Goal: Communication & Community: Answer question/provide support

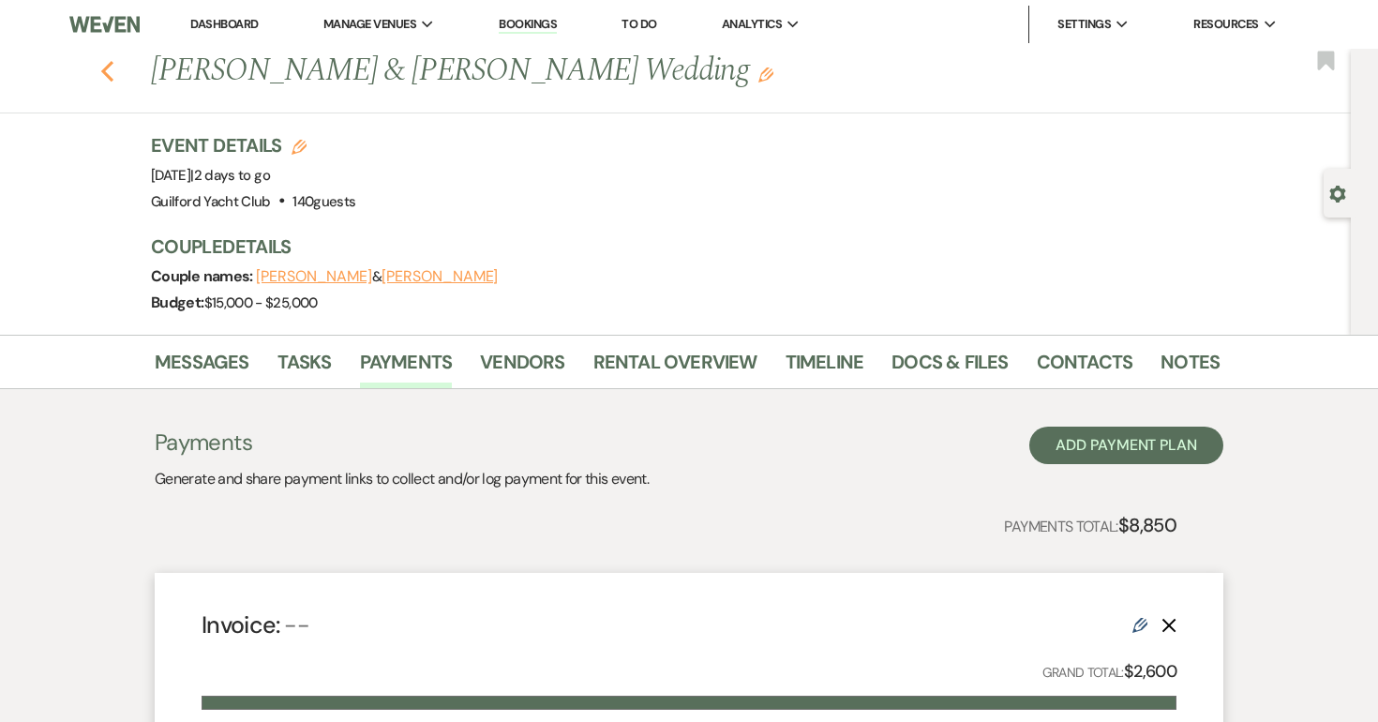
click at [108, 68] on icon "Previous" at bounding box center [107, 71] width 14 height 22
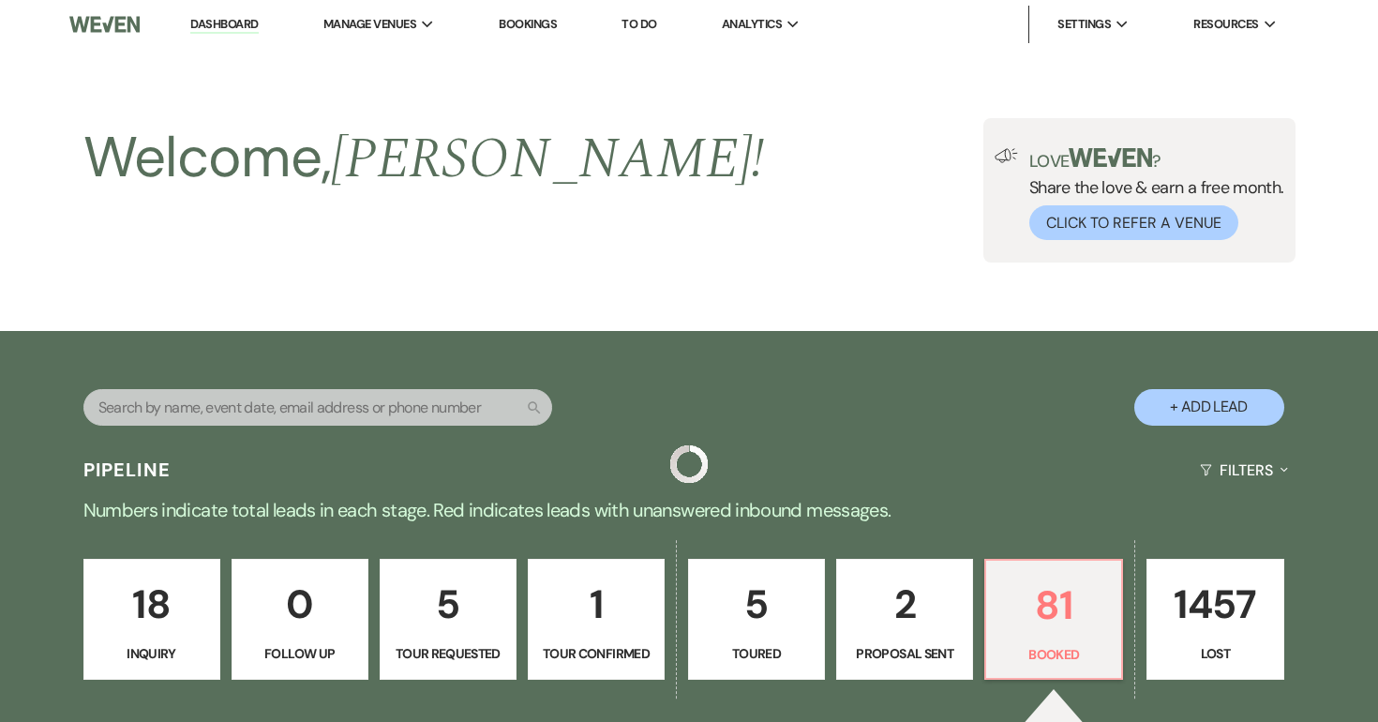
scroll to position [649, 0]
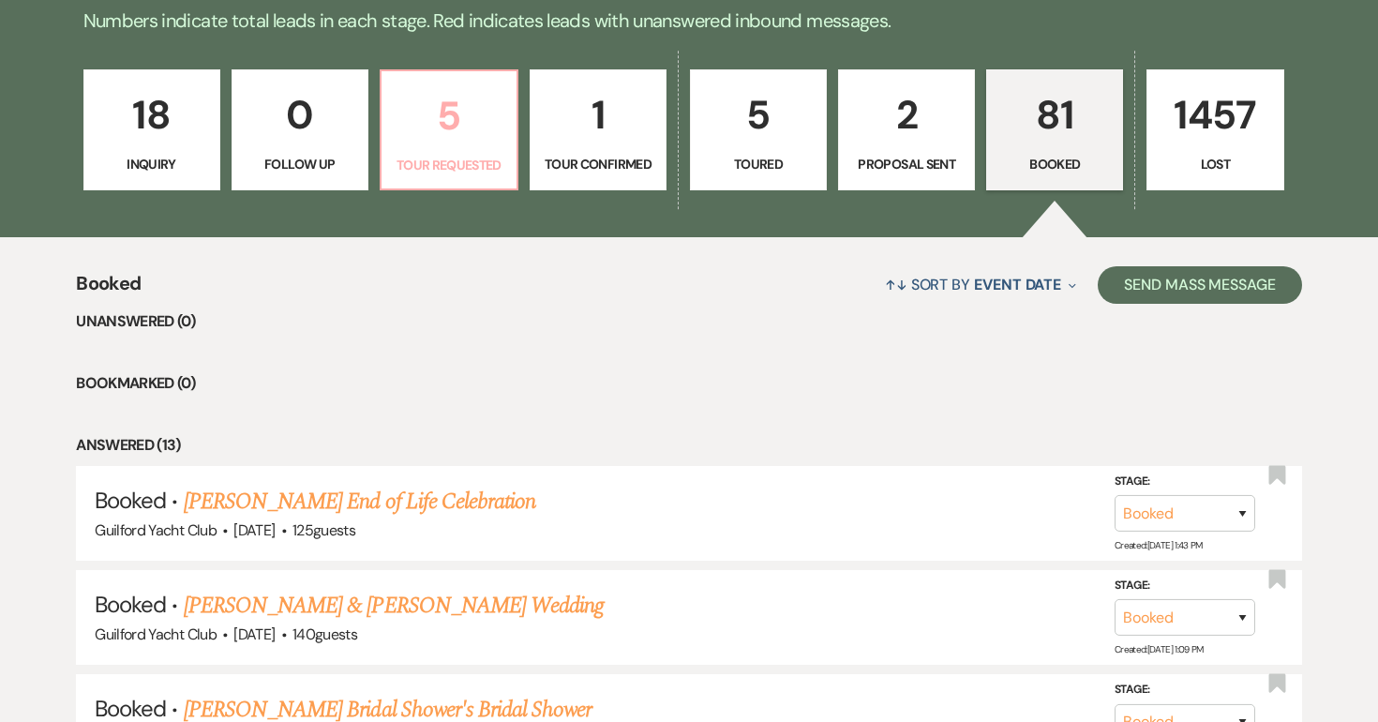
click at [443, 157] on p "Tour Requested" at bounding box center [449, 165] width 112 height 21
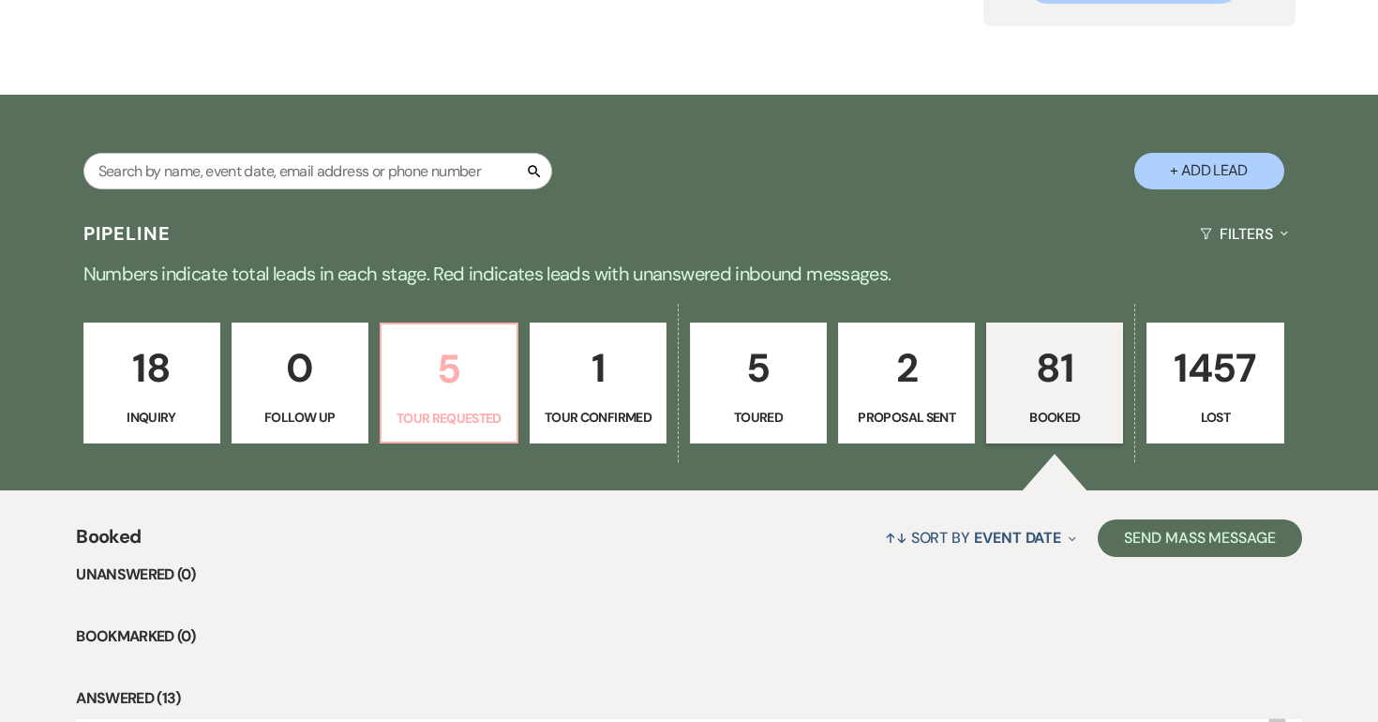
select select "2"
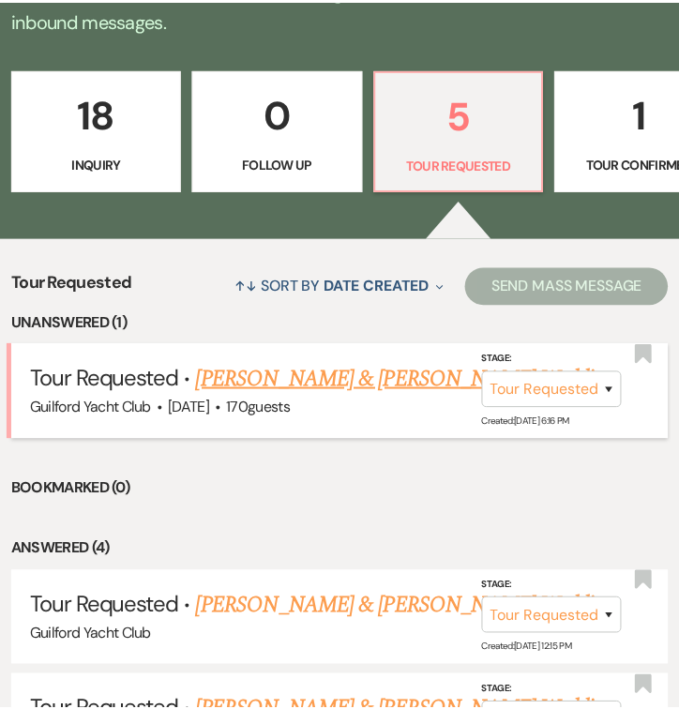
scroll to position [495, 0]
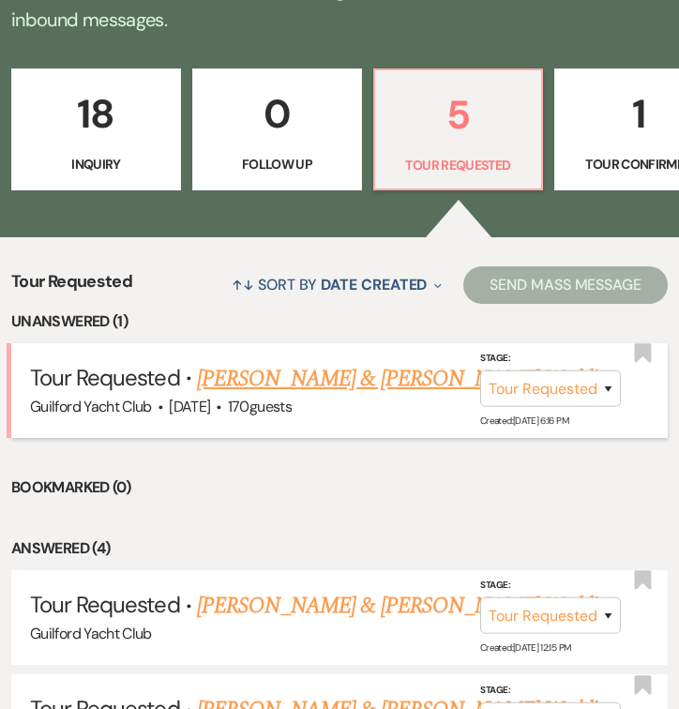
click at [244, 364] on link "[PERSON_NAME] & [PERSON_NAME] Wedding" at bounding box center [407, 379] width 420 height 34
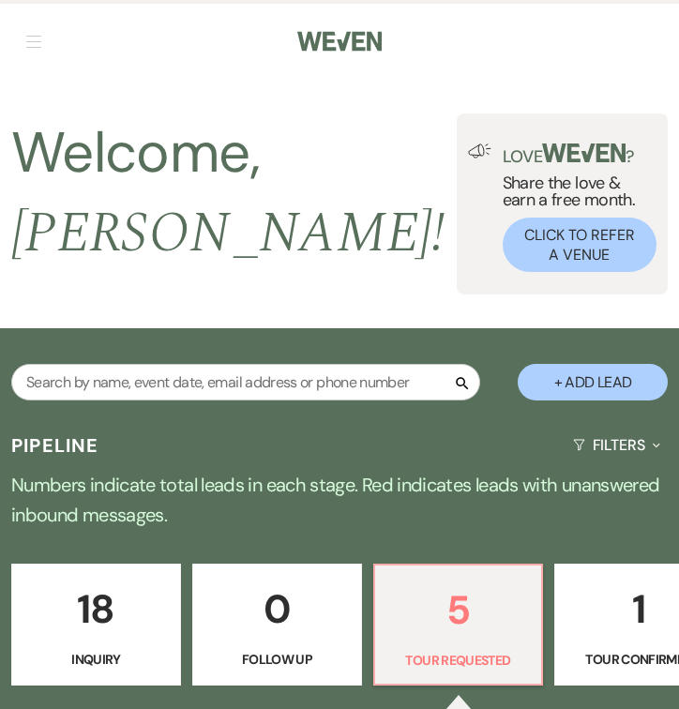
select select "2"
select select "5"
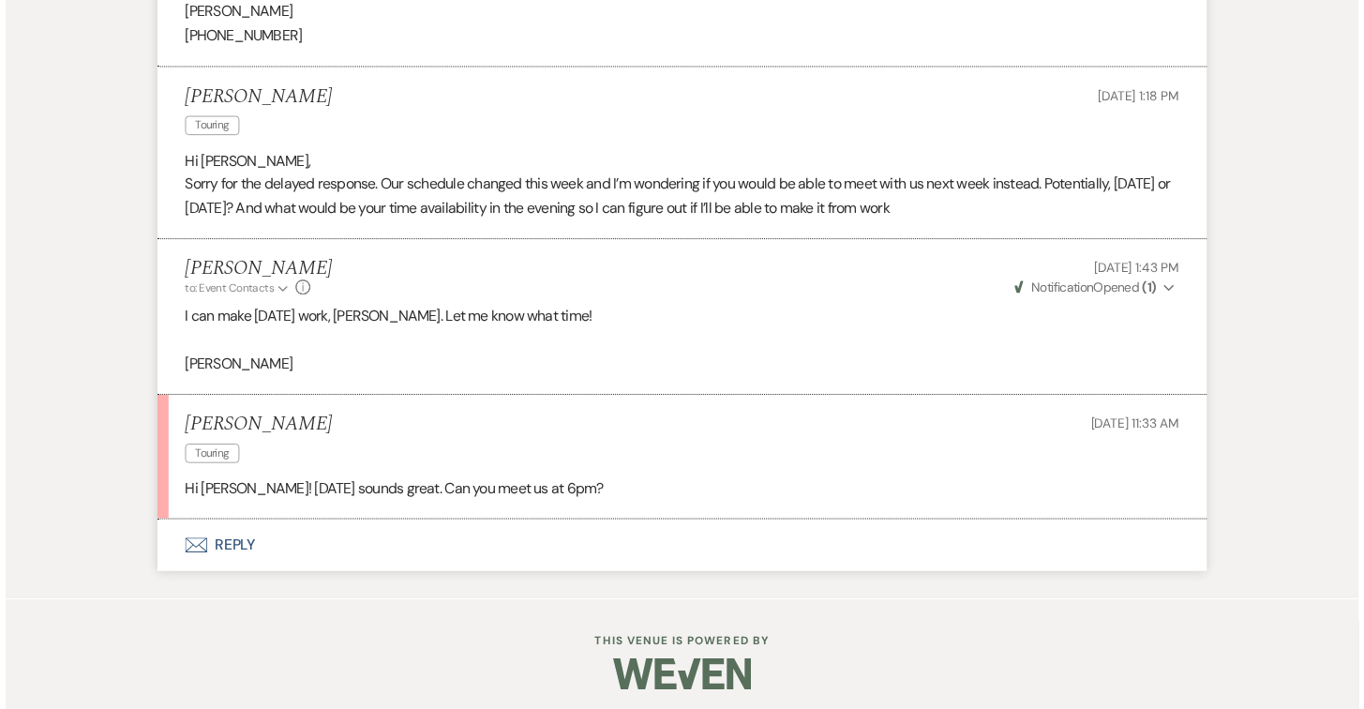
scroll to position [2312, 0]
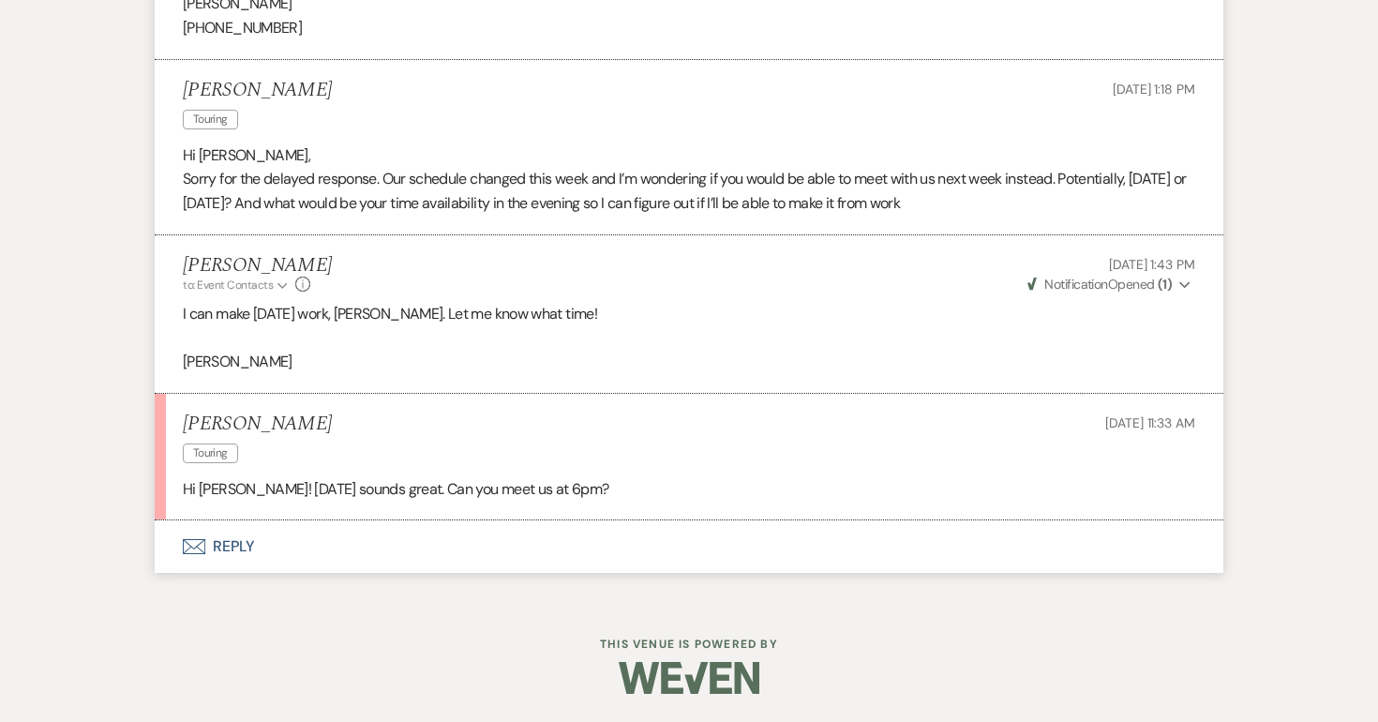
drag, startPoint x: 298, startPoint y: 421, endPoint x: 168, endPoint y: 421, distance: 130.3
click at [168, 421] on li "[PERSON_NAME] Touring [DATE] 11:33 AM Hi [PERSON_NAME]! [DATE] sounds great. Ca…" at bounding box center [689, 457] width 1069 height 127
copy h5 "[PERSON_NAME]"
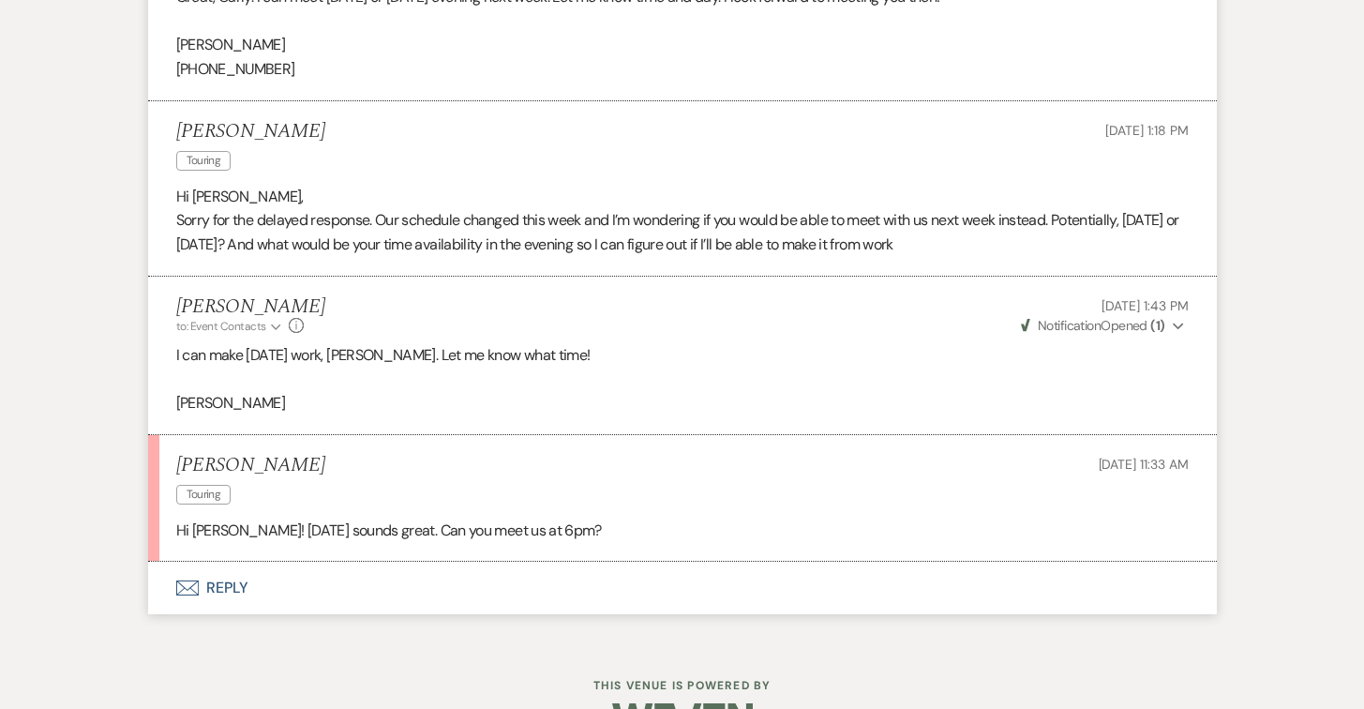
scroll to position [2325, 0]
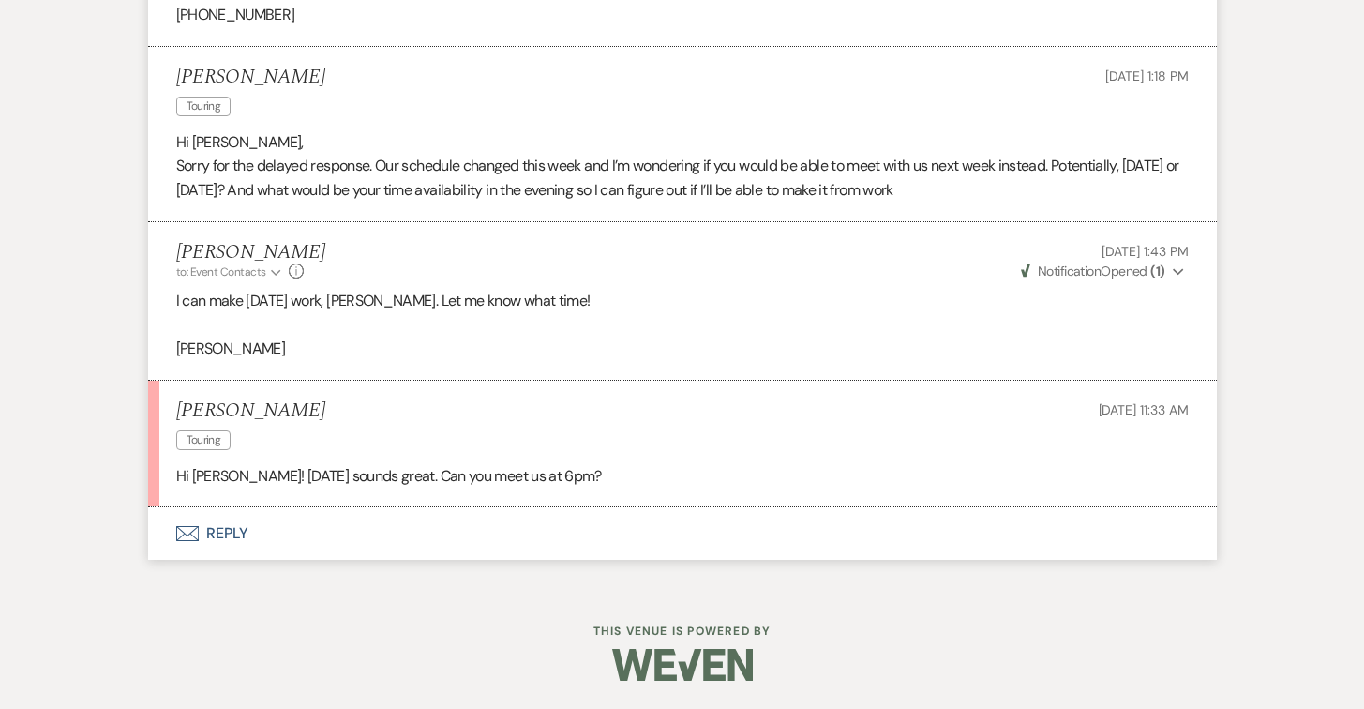
click at [211, 534] on button "Envelope Reply" at bounding box center [682, 533] width 1069 height 52
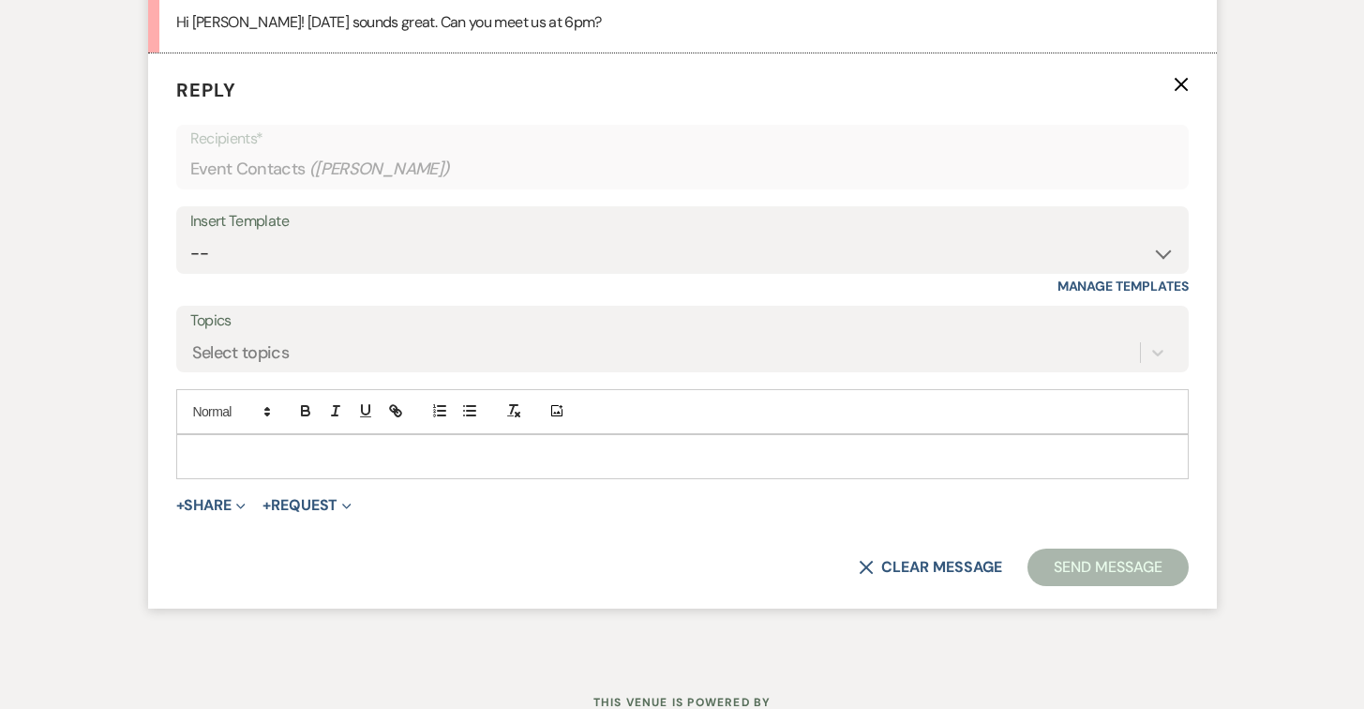
scroll to position [2755, 0]
click at [231, 466] on p at bounding box center [682, 455] width 982 height 21
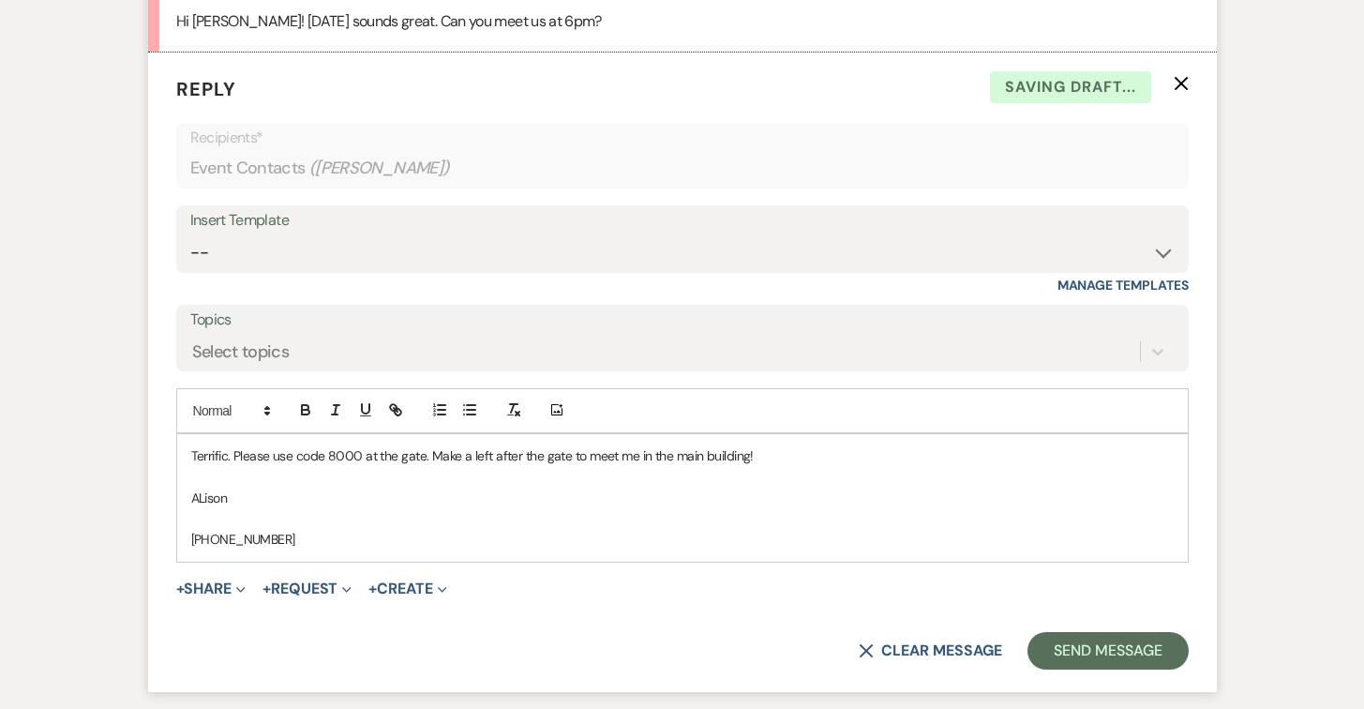
click at [780, 466] on p "Terrific. Please use code 8000 at the gate. Make a left after the gate to meet …" at bounding box center [682, 455] width 982 height 21
click at [202, 508] on p "ALison" at bounding box center [682, 497] width 982 height 21
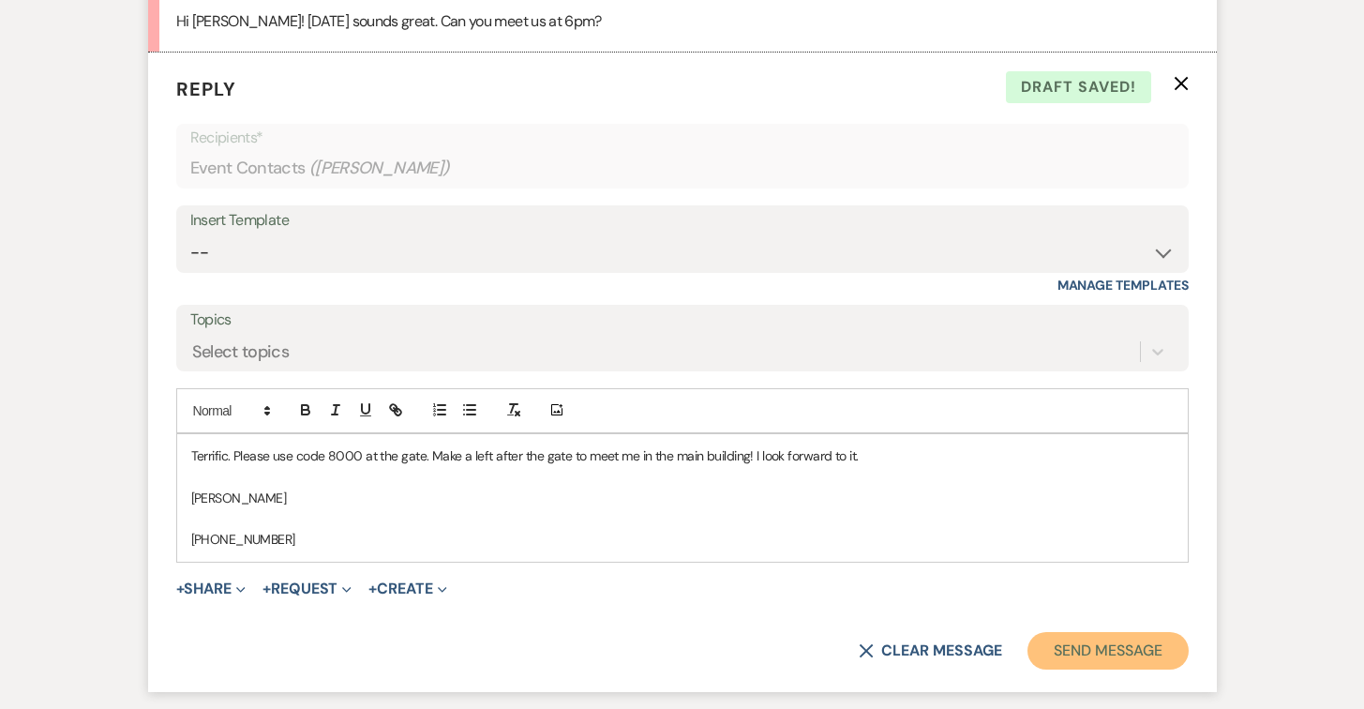
click at [1069, 669] on button "Send Message" at bounding box center [1107, 650] width 160 height 37
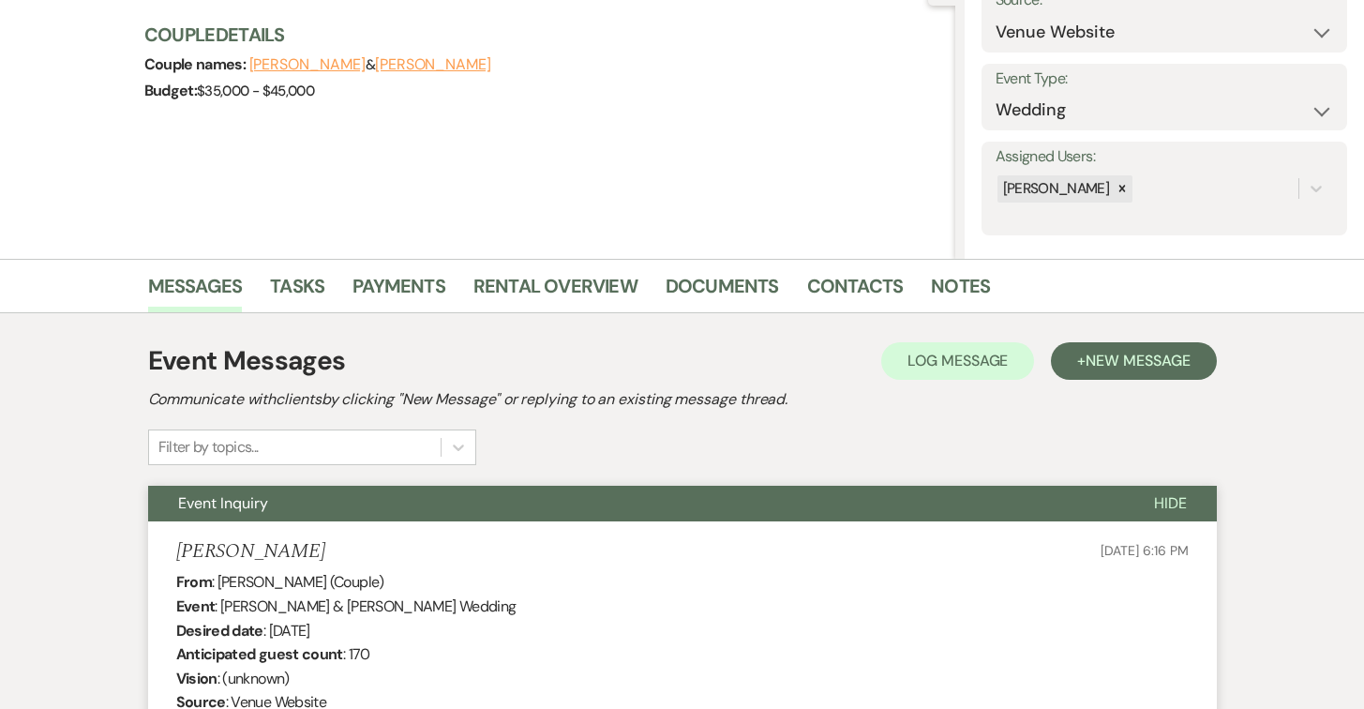
scroll to position [0, 0]
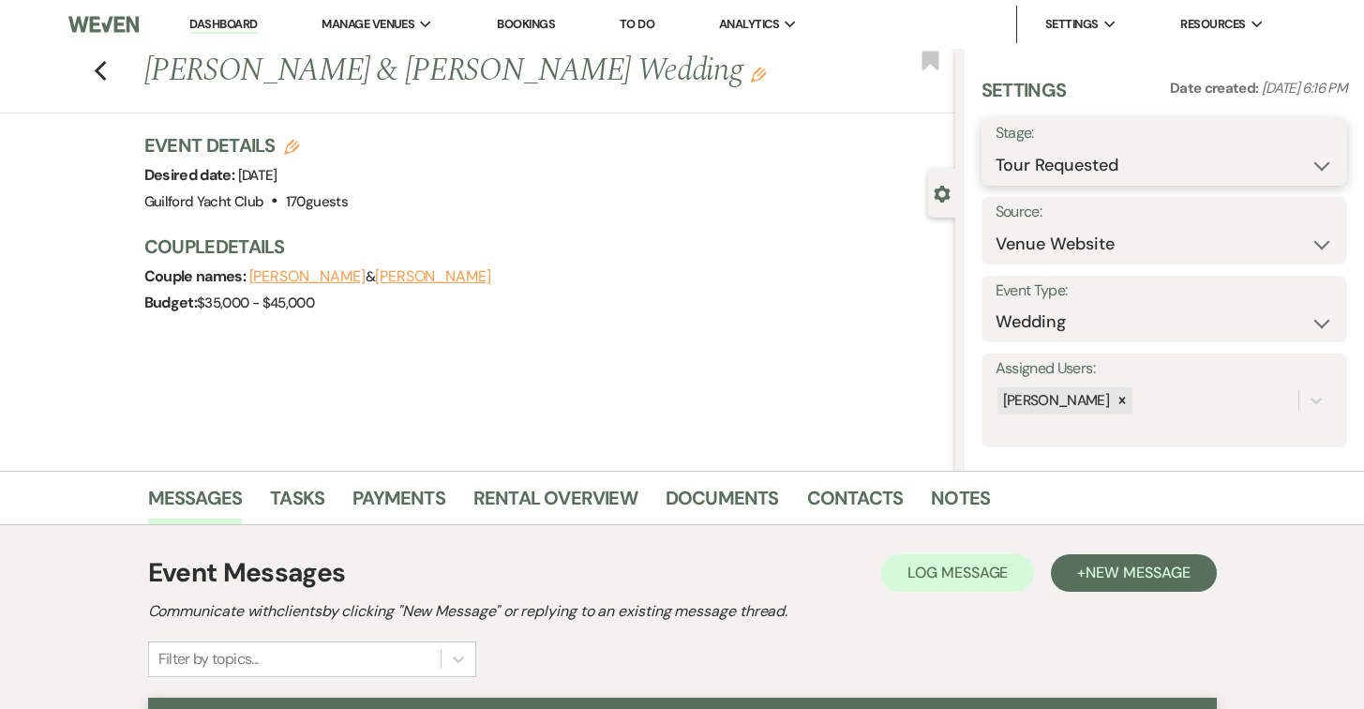
click at [1012, 155] on select "Inquiry Follow Up Tour Requested Tour Confirmed Toured Proposal Sent Booked Lost" at bounding box center [1165, 165] width 338 height 37
select select "4"
click at [996, 147] on select "Inquiry Follow Up Tour Requested Tour Confirmed Toured Proposal Sent Booked Lost" at bounding box center [1165, 165] width 338 height 37
click at [1294, 153] on button "Save" at bounding box center [1309, 151] width 75 height 37
click at [97, 69] on use "button" at bounding box center [100, 71] width 12 height 21
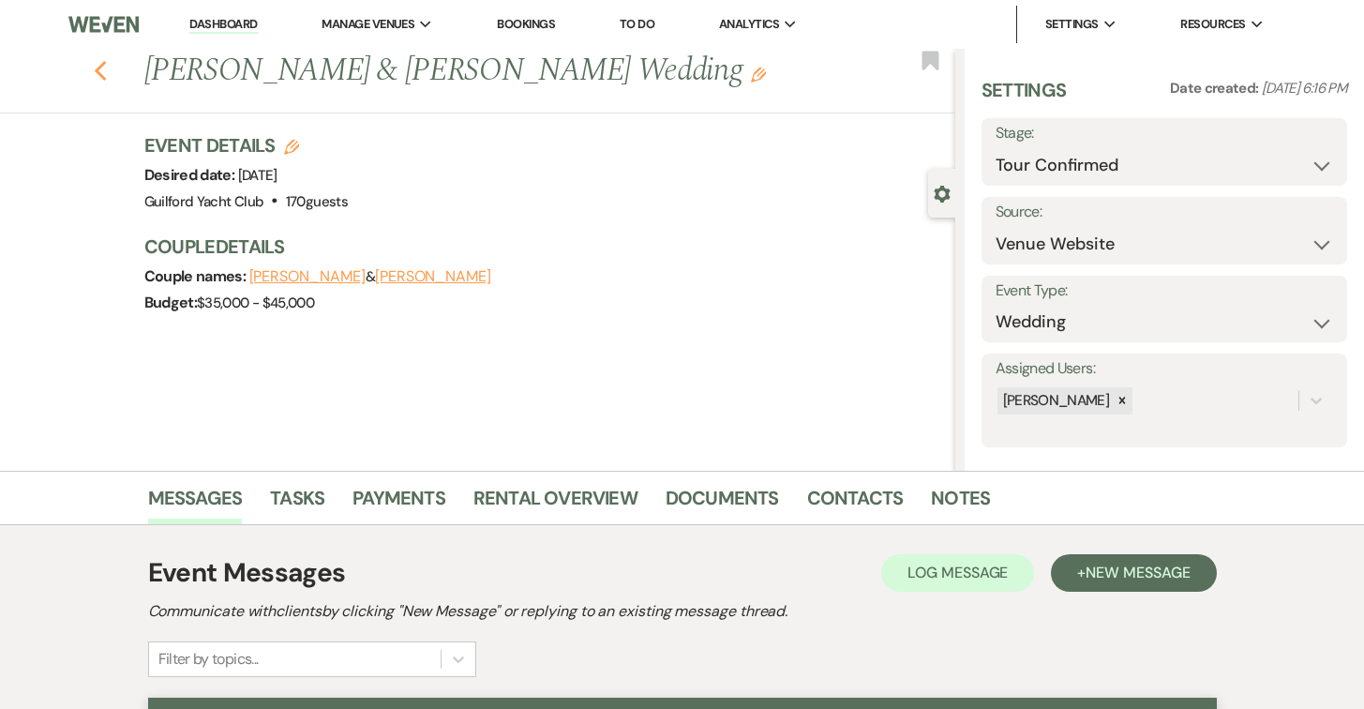
select select "4"
select select "2"
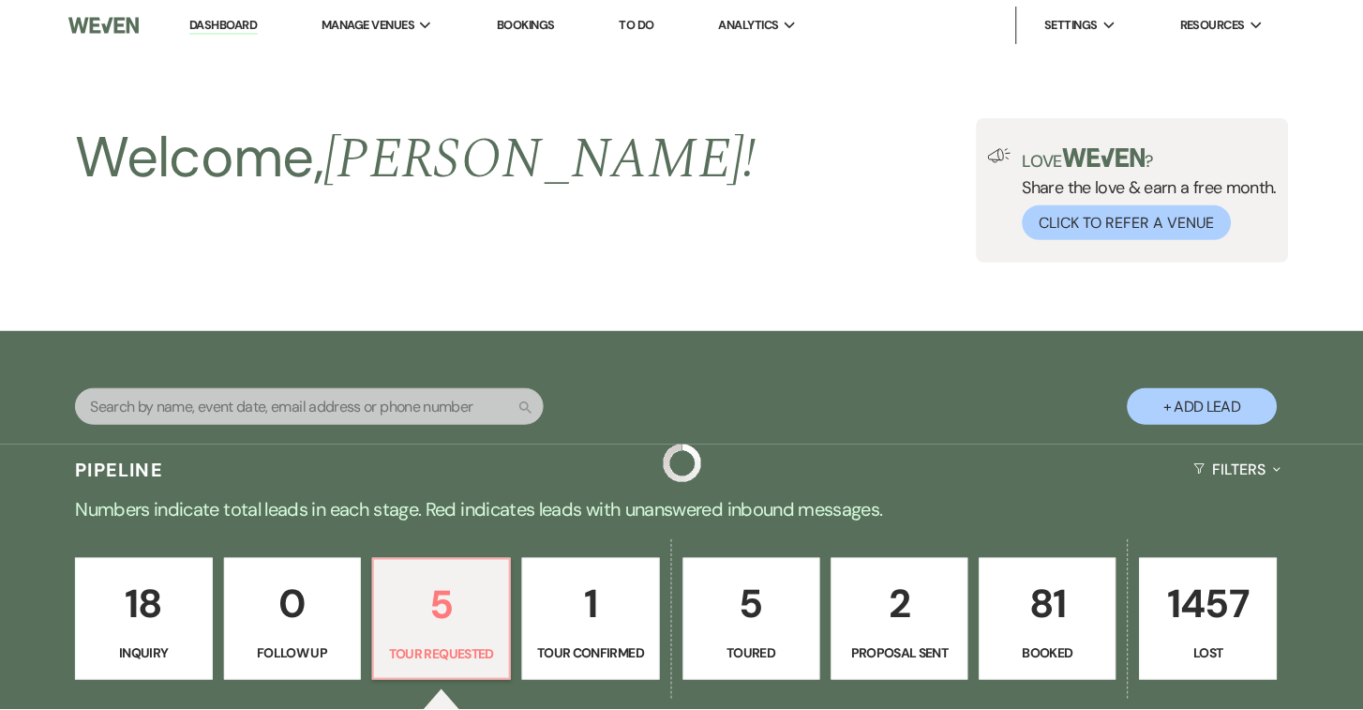
scroll to position [495, 0]
